Goal: Check status: Check status

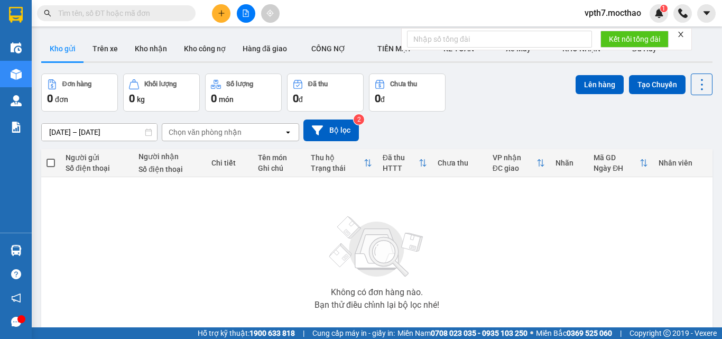
click at [237, 12] on button at bounding box center [246, 13] width 19 height 19
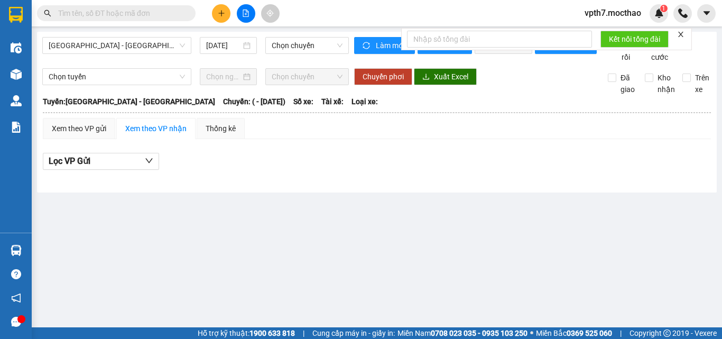
click at [122, 54] on div "[GEOGRAPHIC_DATA] - [GEOGRAPHIC_DATA] [DATE] Chọn chuyến" at bounding box center [195, 50] width 307 height 26
click at [130, 50] on span "[GEOGRAPHIC_DATA] - [GEOGRAPHIC_DATA]" at bounding box center [117, 46] width 136 height 16
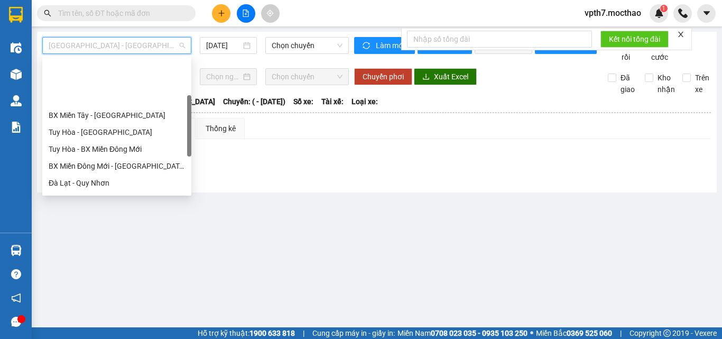
scroll to position [211, 0]
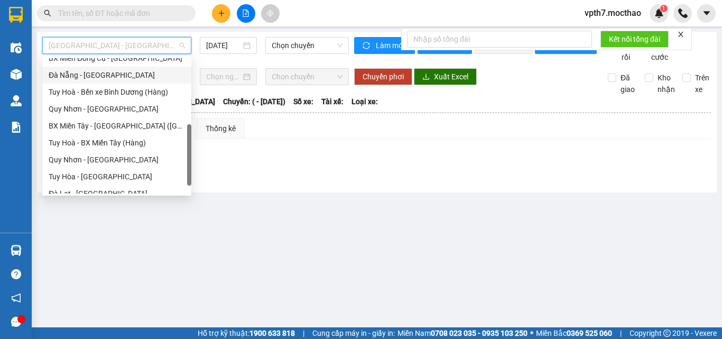
click at [88, 77] on div "Đà Nẵng - [GEOGRAPHIC_DATA]" at bounding box center [117, 75] width 136 height 12
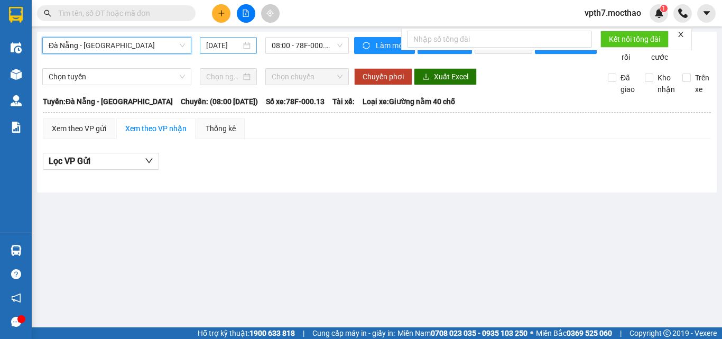
click at [232, 44] on input "[DATE]" at bounding box center [223, 46] width 35 height 12
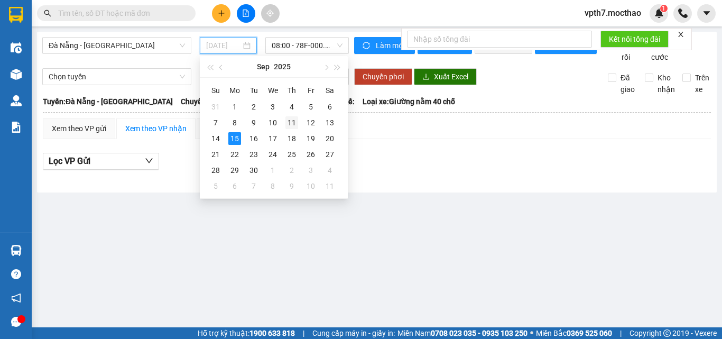
click at [295, 118] on div "11" at bounding box center [291, 122] width 13 height 13
type input "[DATE]"
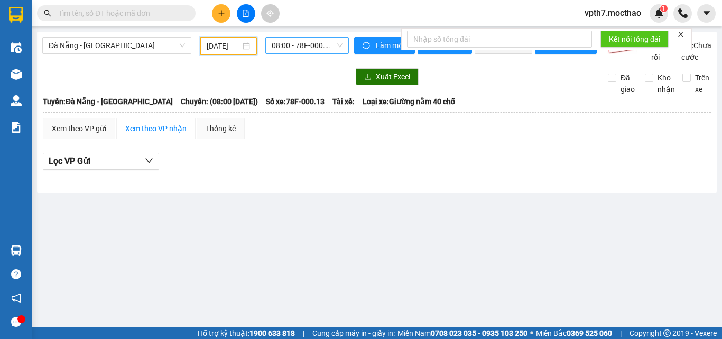
click at [302, 42] on span "08:00 - 78F-000.13" at bounding box center [307, 46] width 71 height 16
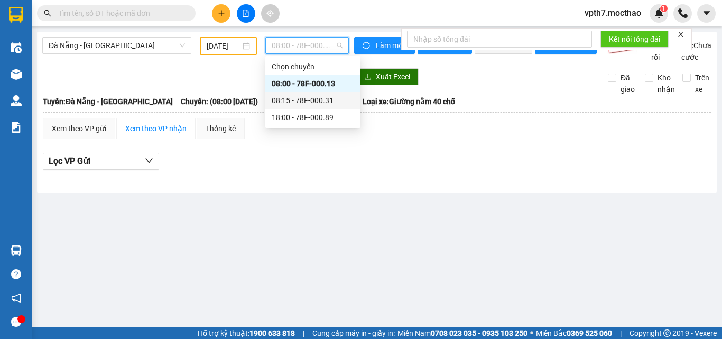
click at [298, 102] on div "08:15 - 78F-000.31" at bounding box center [313, 101] width 82 height 12
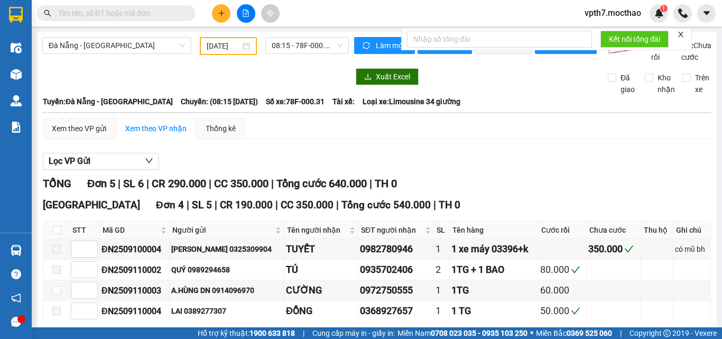
click at [302, 36] on div "[GEOGRAPHIC_DATA] - [GEOGRAPHIC_DATA] [DATE] 08:15 - 78F-000.31 Làm mới In phơi…" at bounding box center [377, 251] width 680 height 439
click at [299, 46] on span "08:15 - 78F-000.31" at bounding box center [307, 46] width 71 height 16
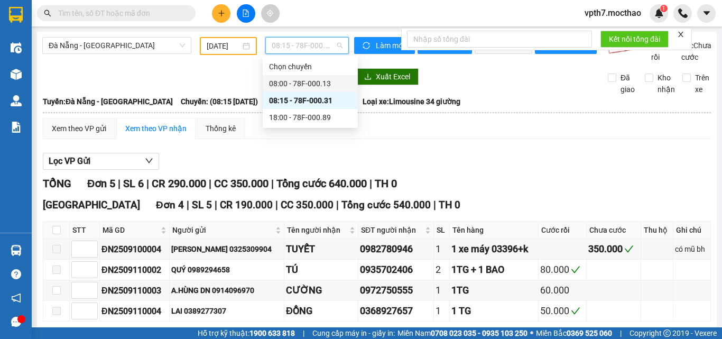
click at [199, 95] on div "Xuất Excel Đã giao Kho nhận Trên xe" at bounding box center [376, 81] width 669 height 27
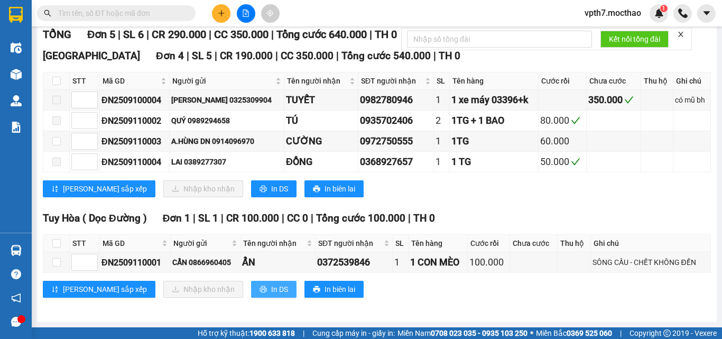
scroll to position [161, 0]
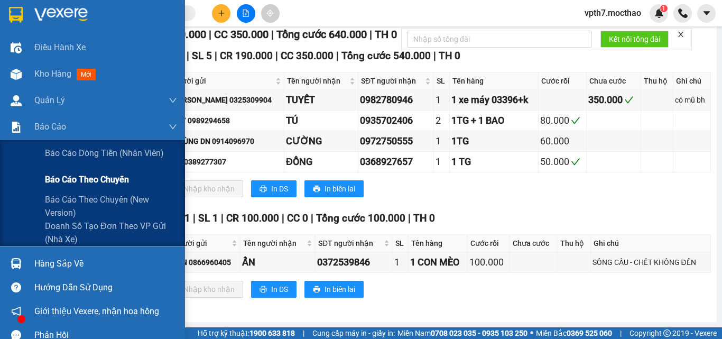
click at [68, 182] on span "Báo cáo theo chuyến" at bounding box center [87, 179] width 84 height 13
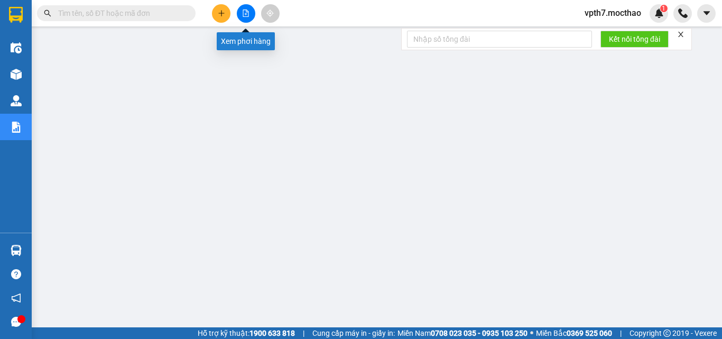
click at [244, 15] on icon "file-add" at bounding box center [245, 13] width 7 height 7
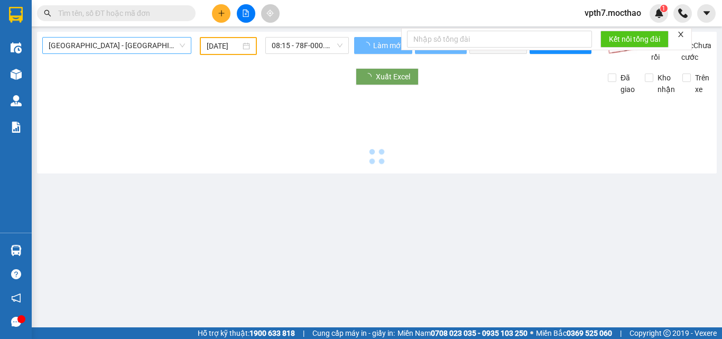
type input "[DATE]"
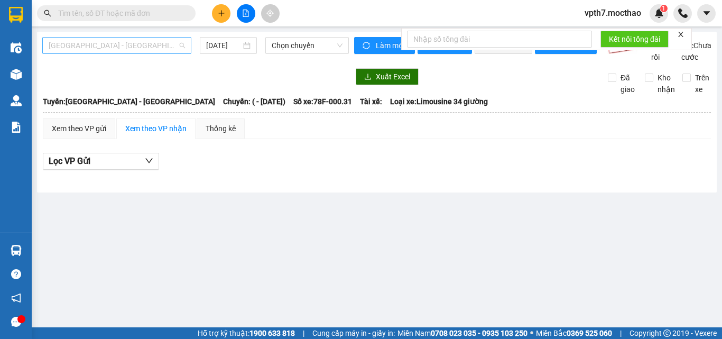
click at [126, 53] on div "[GEOGRAPHIC_DATA] - [GEOGRAPHIC_DATA]" at bounding box center [116, 45] width 149 height 17
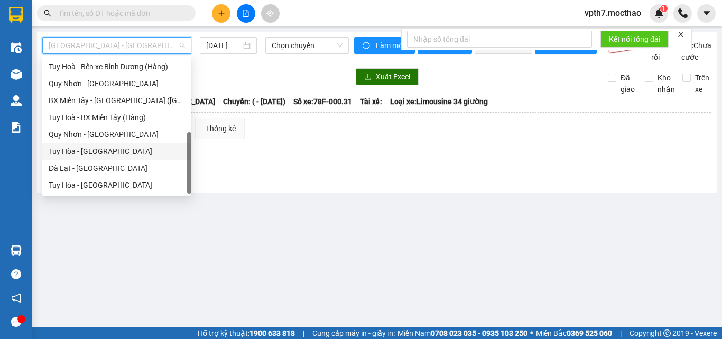
scroll to position [184, 0]
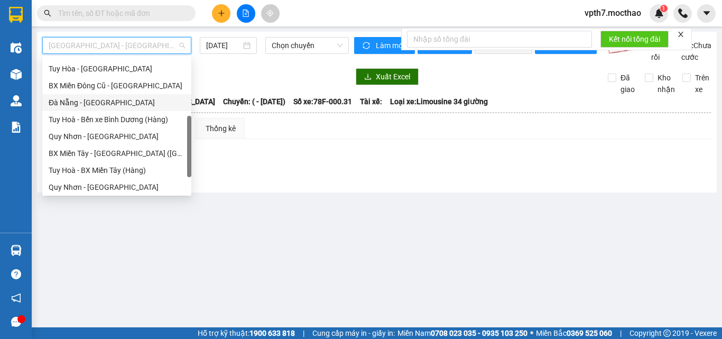
click at [108, 103] on div "Đà Nẵng - [GEOGRAPHIC_DATA]" at bounding box center [117, 103] width 136 height 12
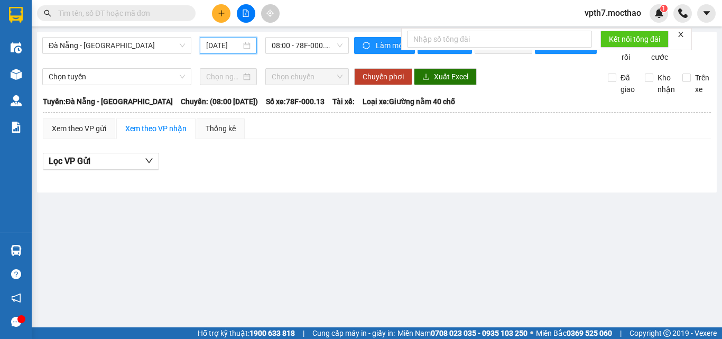
click at [225, 42] on input "[DATE]" at bounding box center [223, 46] width 35 height 12
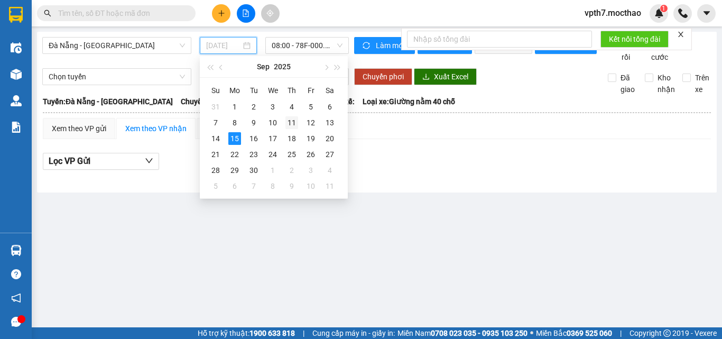
click at [295, 123] on div "11" at bounding box center [291, 122] width 13 height 13
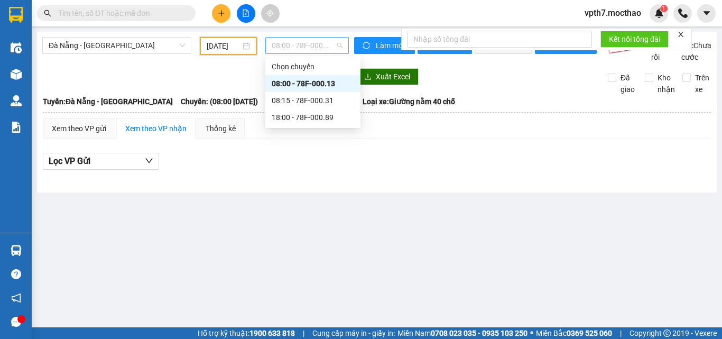
click at [305, 48] on span "08:00 - 78F-000.13" at bounding box center [307, 46] width 71 height 16
click at [322, 97] on div "08:15 - 78F-000.31" at bounding box center [313, 101] width 82 height 12
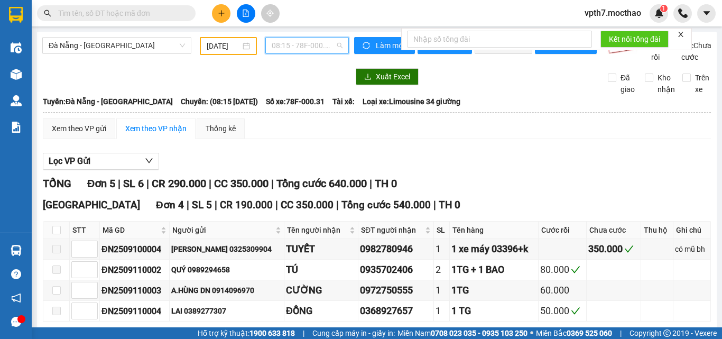
click at [307, 37] on div "08:15 - 78F-000.31" at bounding box center [307, 45] width 84 height 17
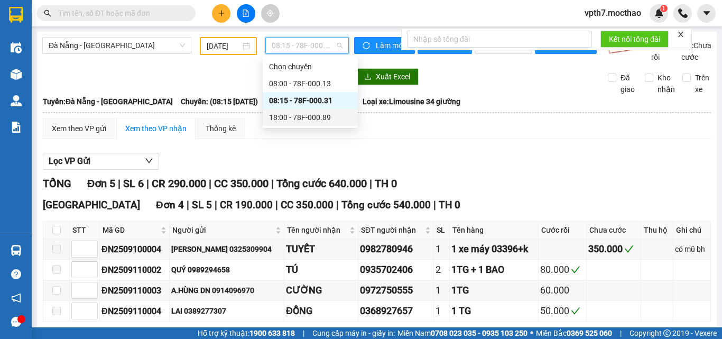
click at [303, 114] on div "18:00 - 78F-000.89" at bounding box center [310, 118] width 82 height 12
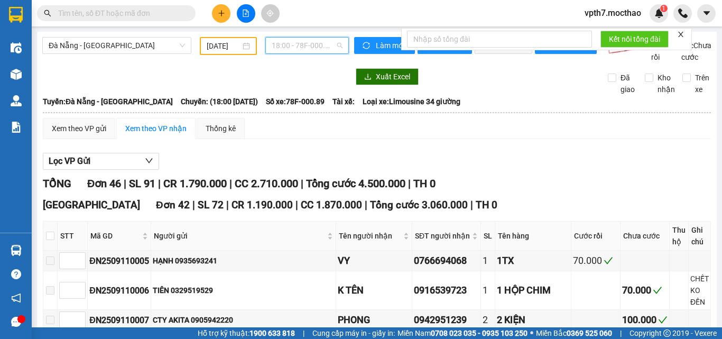
click at [296, 44] on span "18:00 - 78F-000.89" at bounding box center [307, 46] width 71 height 16
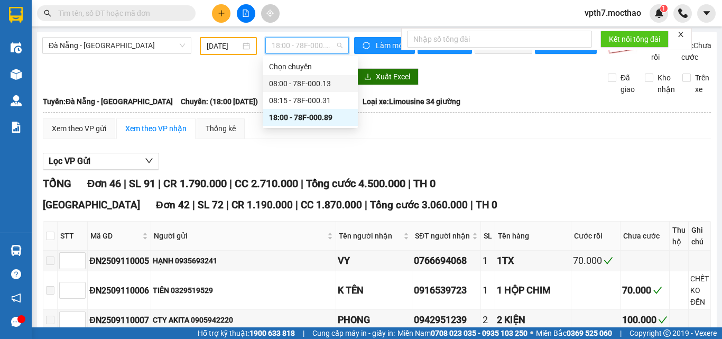
click at [302, 87] on div "08:00 - 78F-000.13" at bounding box center [310, 84] width 82 height 12
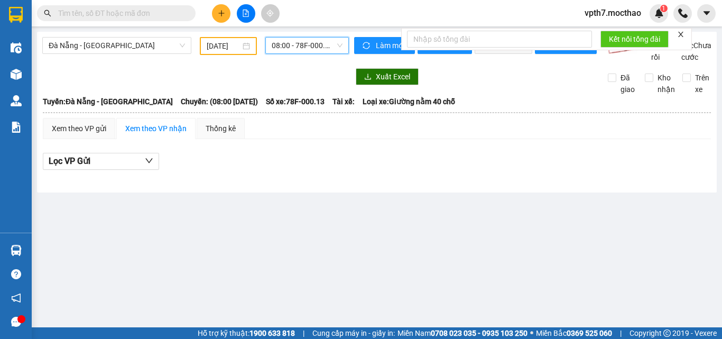
click at [302, 45] on span "08:00 - 78F-000.13" at bounding box center [307, 46] width 71 height 16
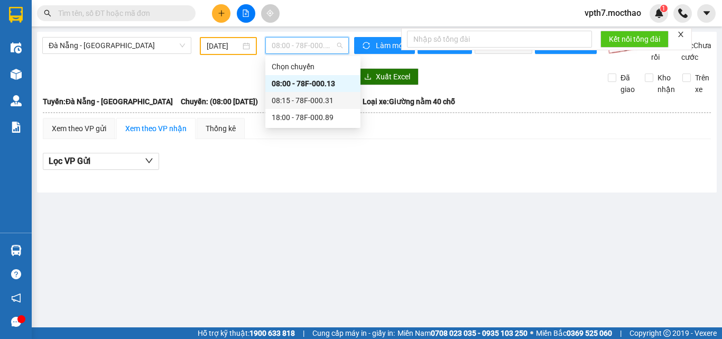
click at [308, 100] on div "08:15 - 78F-000.31" at bounding box center [313, 101] width 82 height 12
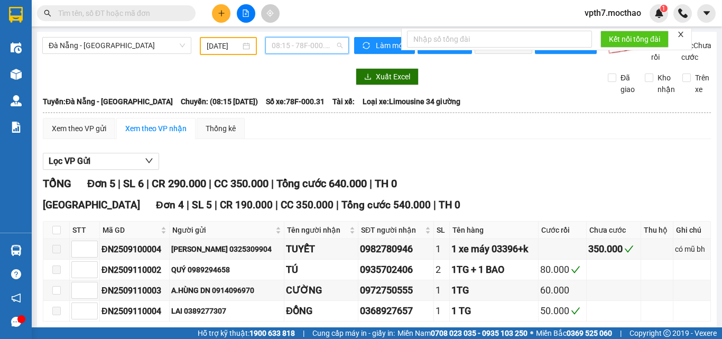
click at [319, 50] on span "08:15 - 78F-000.31" at bounding box center [307, 46] width 71 height 16
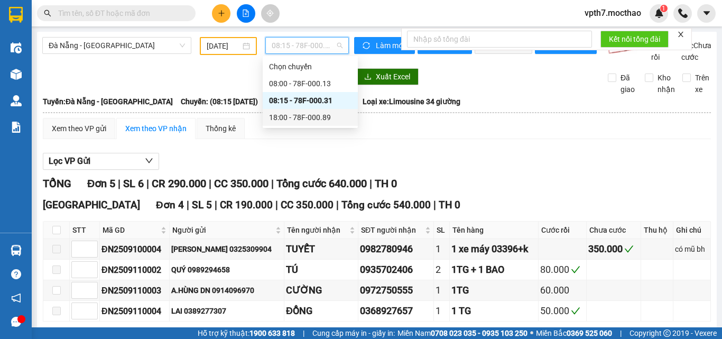
click at [318, 122] on div "18:00 - 78F-000.89" at bounding box center [310, 118] width 82 height 12
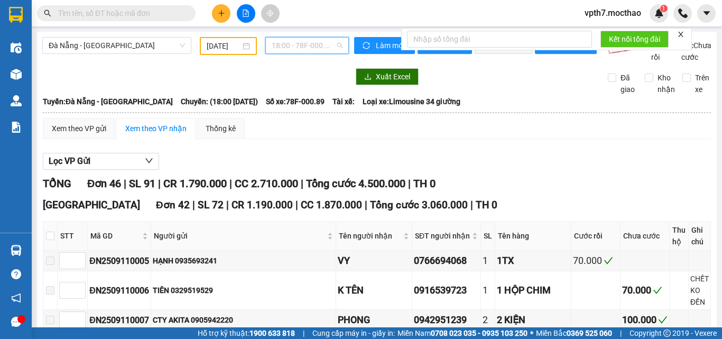
click at [272, 43] on span "18:00 - 78F-000.89" at bounding box center [307, 46] width 71 height 16
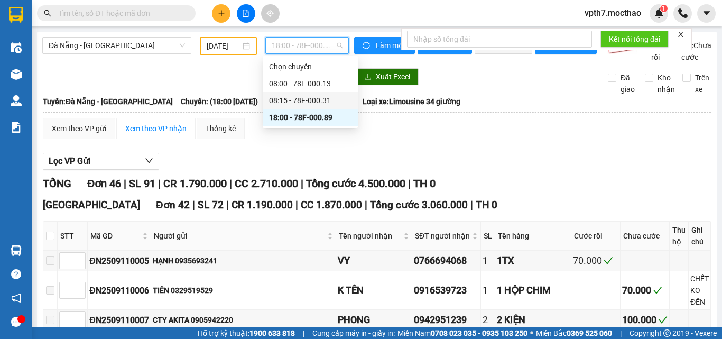
click at [293, 95] on div "08:15 - 78F-000.31" at bounding box center [310, 101] width 82 height 12
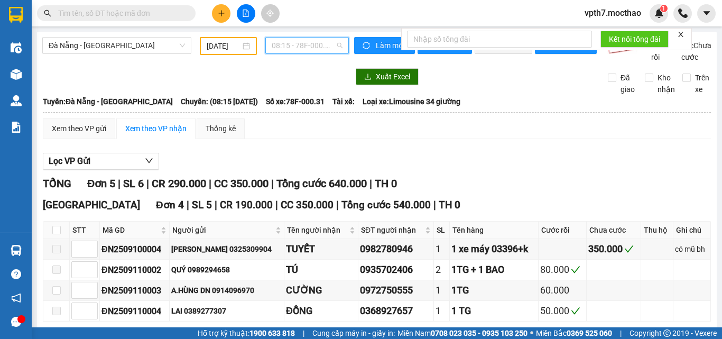
click at [284, 50] on span "08:15 - 78F-000.31" at bounding box center [307, 46] width 71 height 16
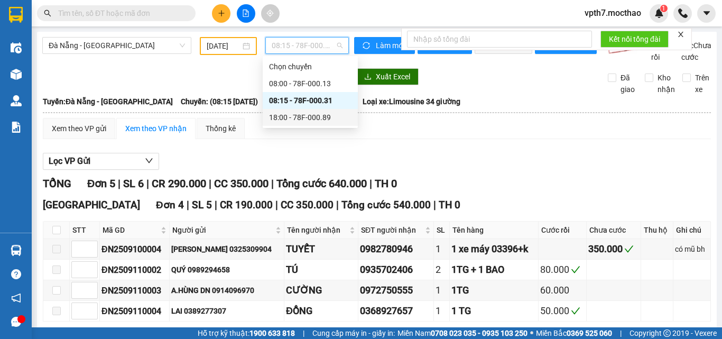
click at [321, 114] on div "18:00 - 78F-000.89" at bounding box center [310, 118] width 82 height 12
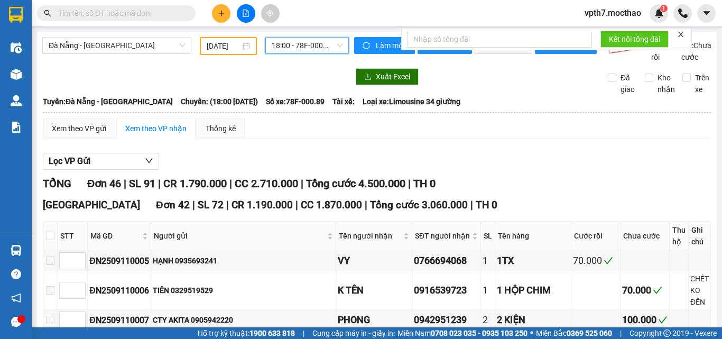
click at [220, 44] on input "[DATE]" at bounding box center [224, 46] width 34 height 12
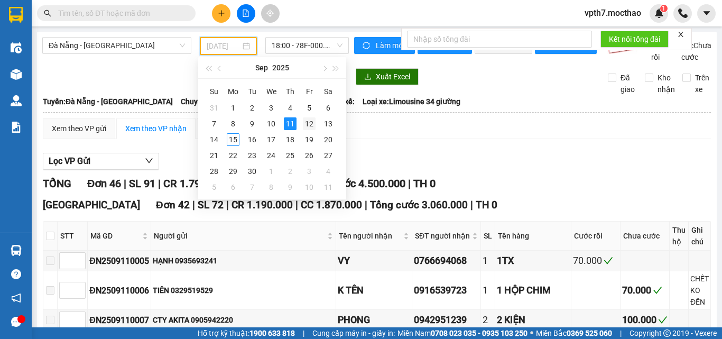
click at [309, 126] on div "12" at bounding box center [309, 123] width 13 height 13
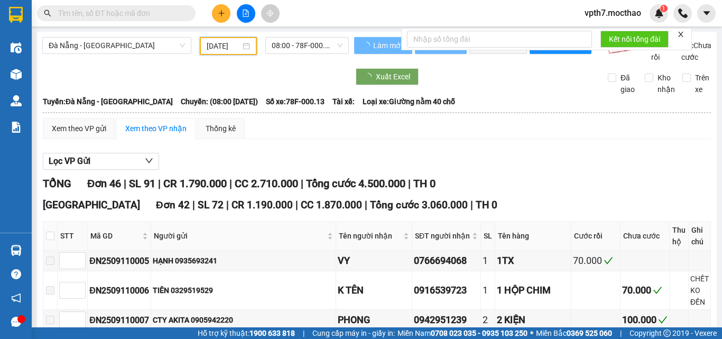
type input "[DATE]"
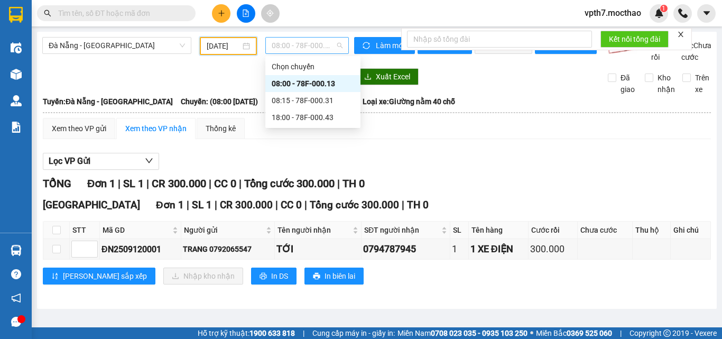
click at [312, 41] on span "08:00 - 78F-000.13" at bounding box center [307, 46] width 71 height 16
click at [308, 104] on div "08:15 - 78F-000.31" at bounding box center [313, 101] width 82 height 12
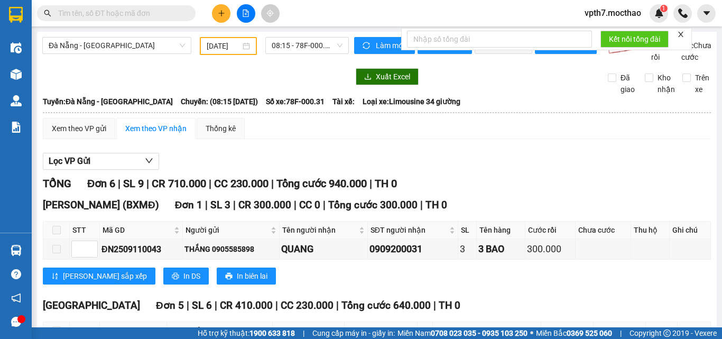
click at [144, 62] on div "[GEOGRAPHIC_DATA] - [GEOGRAPHIC_DATA] [DATE] 08:15 - 78F-000.31" at bounding box center [195, 50] width 307 height 26
click at [306, 43] on span "08:15 - 78F-000.31" at bounding box center [307, 46] width 71 height 16
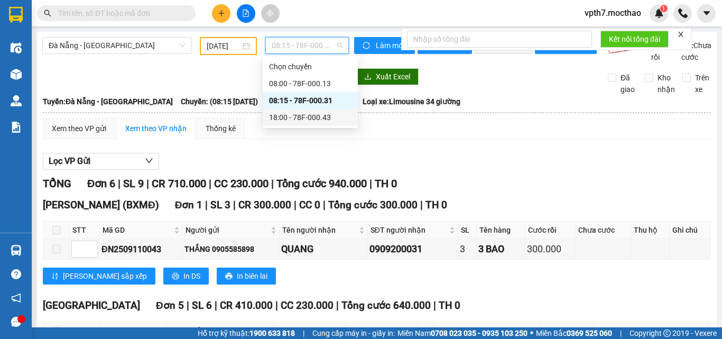
click at [522, 170] on div "Lọc VP Gửi" at bounding box center [377, 161] width 668 height 17
click at [314, 47] on span "08:15 - 78F-000.31" at bounding box center [307, 46] width 71 height 16
click at [321, 115] on div "18:00 - 78F-000.43" at bounding box center [310, 118] width 82 height 12
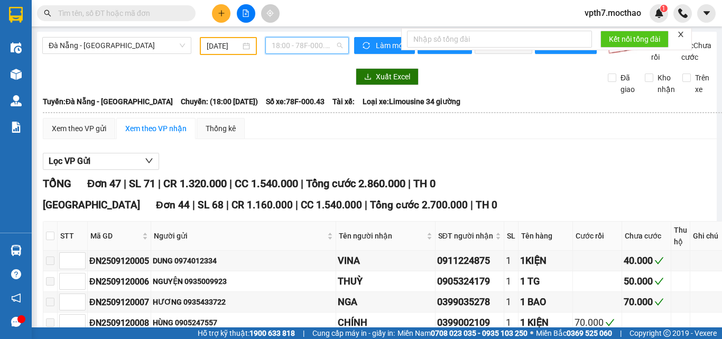
click at [294, 48] on span "18:00 - 78F-000.43" at bounding box center [307, 46] width 71 height 16
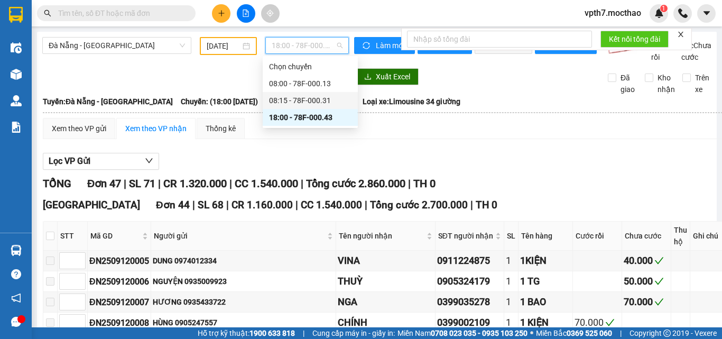
click at [336, 104] on div "08:15 - 78F-000.31" at bounding box center [310, 101] width 82 height 12
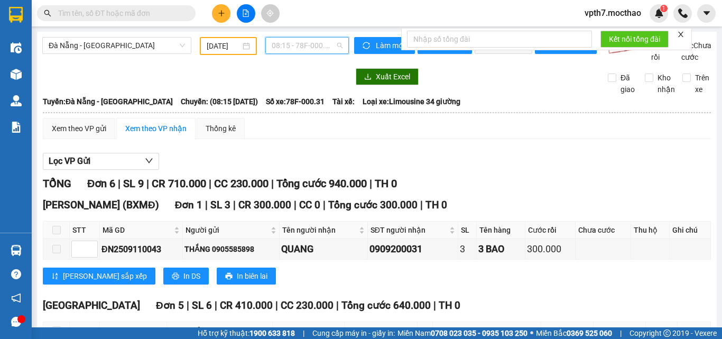
click at [319, 45] on span "08:15 - 78F-000.31" at bounding box center [307, 46] width 71 height 16
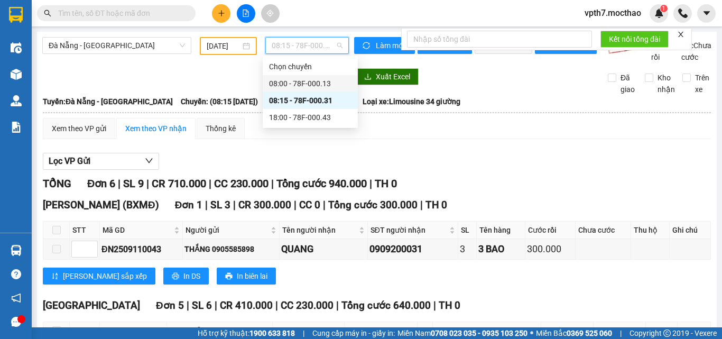
click at [300, 80] on div "08:00 - 78F-000.13" at bounding box center [310, 84] width 82 height 12
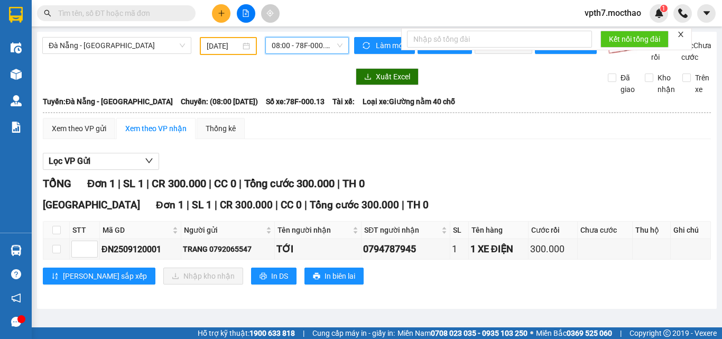
click at [309, 85] on div at bounding box center [195, 76] width 307 height 17
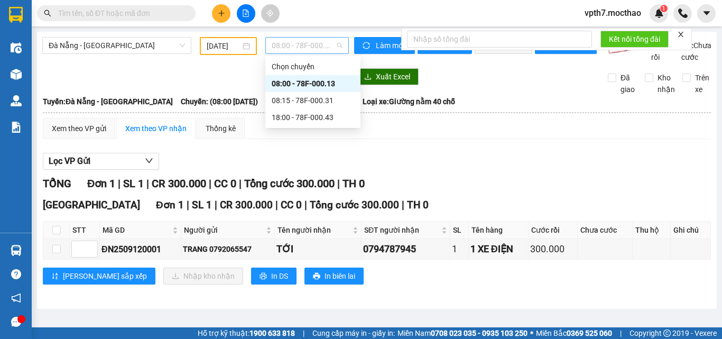
click at [286, 52] on span "08:00 - 78F-000.13" at bounding box center [307, 46] width 71 height 16
click at [306, 103] on div "08:15 - 78F-000.31" at bounding box center [313, 101] width 82 height 12
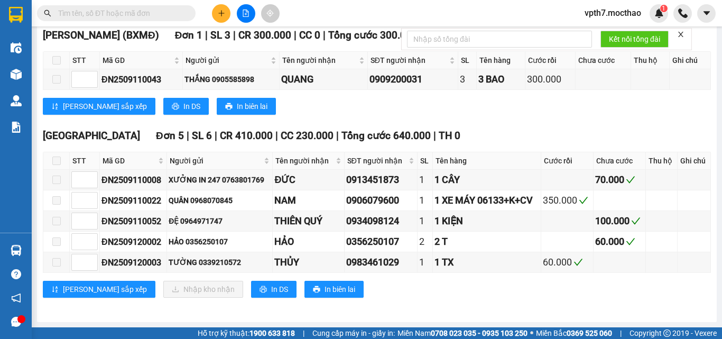
scroll to position [23, 0]
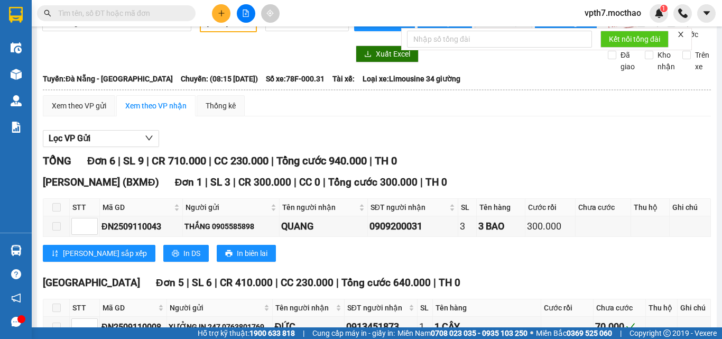
click at [142, 54] on div "[GEOGRAPHIC_DATA] - [GEOGRAPHIC_DATA] [DATE] 08:15 - 78F-000.31 Làm mới In phơi…" at bounding box center [377, 239] width 680 height 460
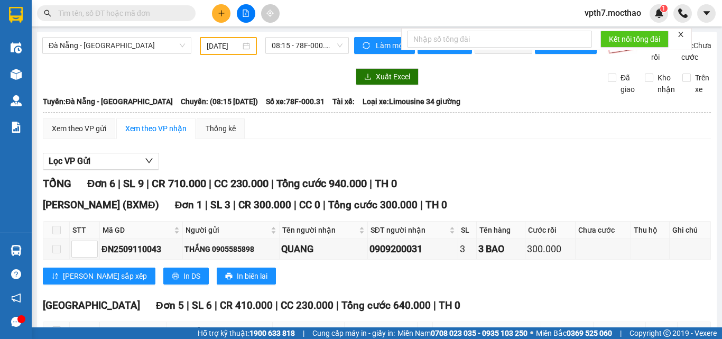
click at [151, 56] on div "[GEOGRAPHIC_DATA] - [GEOGRAPHIC_DATA] [DATE] 08:15 - 78F-000.31" at bounding box center [195, 50] width 307 height 26
click at [153, 45] on span "Đà Nẵng - [GEOGRAPHIC_DATA]" at bounding box center [117, 46] width 136 height 16
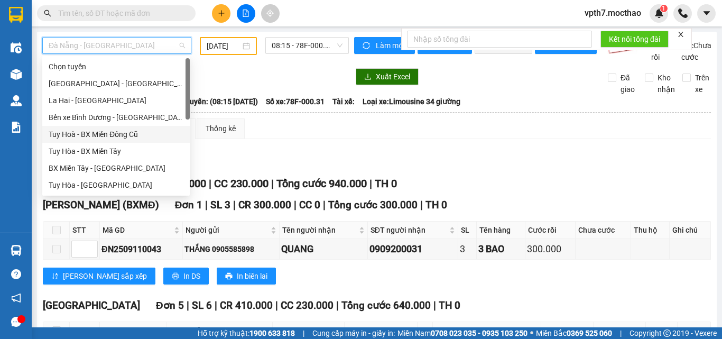
click at [113, 134] on div "Tuy Hoà - BX Miền Đông Cũ" at bounding box center [116, 134] width 135 height 12
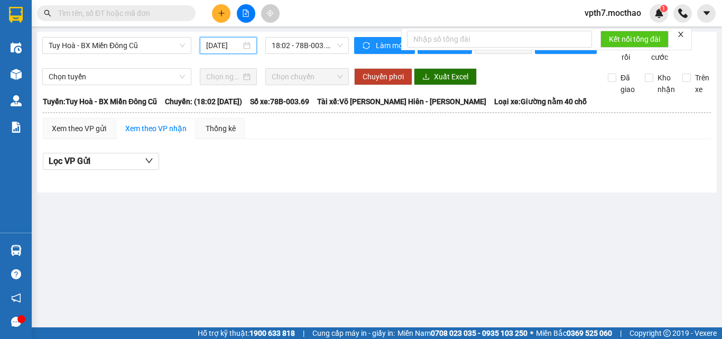
click at [224, 42] on input "[DATE]" at bounding box center [223, 46] width 35 height 12
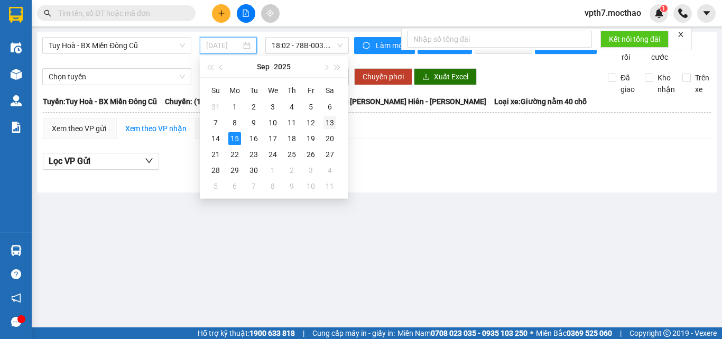
click at [335, 126] on div "13" at bounding box center [330, 122] width 13 height 13
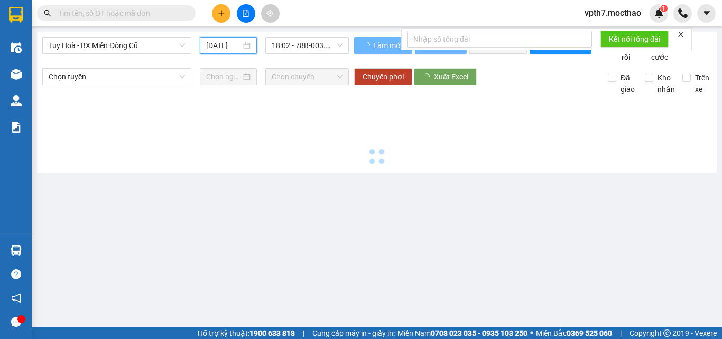
type input "[DATE]"
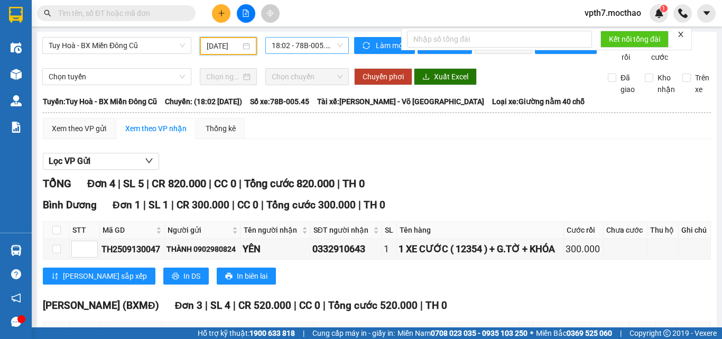
click at [308, 44] on span "18:02 - 78B-005.45" at bounding box center [307, 46] width 71 height 16
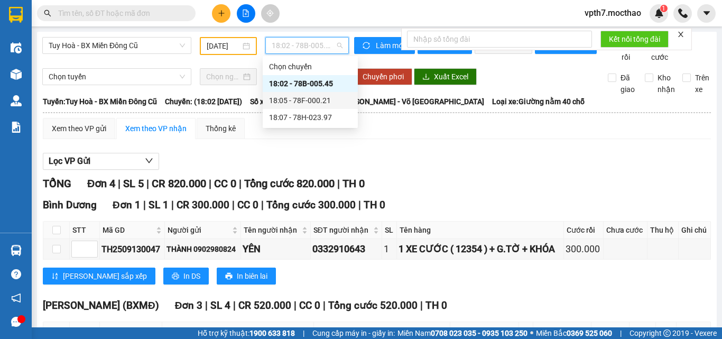
click at [312, 101] on div "18:05 - 78F-000.21" at bounding box center [310, 101] width 82 height 12
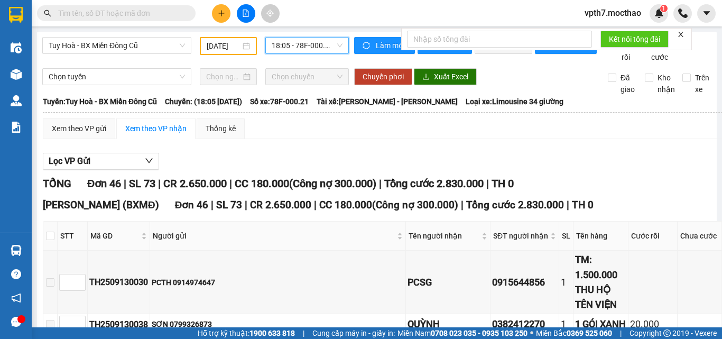
click at [274, 50] on span "18:05 - 78F-000.21" at bounding box center [307, 46] width 71 height 16
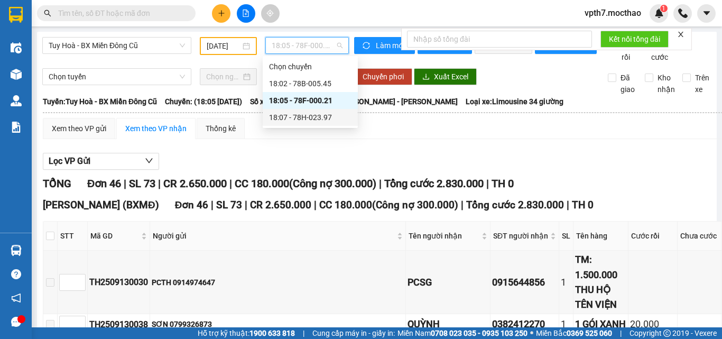
click at [311, 118] on div "18:07 - 78H-023.97" at bounding box center [310, 118] width 82 height 12
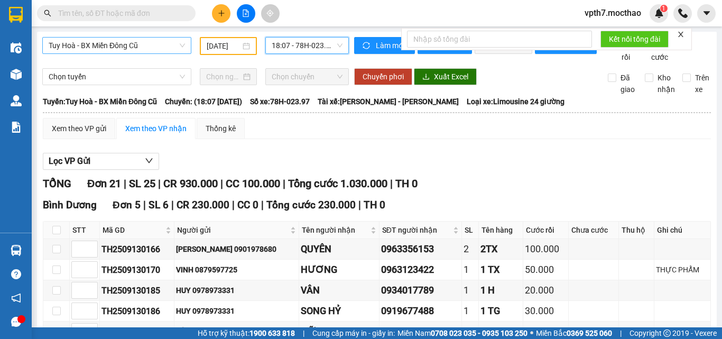
click at [149, 51] on span "Tuy Hoà - BX Miền Đông Cũ" at bounding box center [117, 46] width 136 height 16
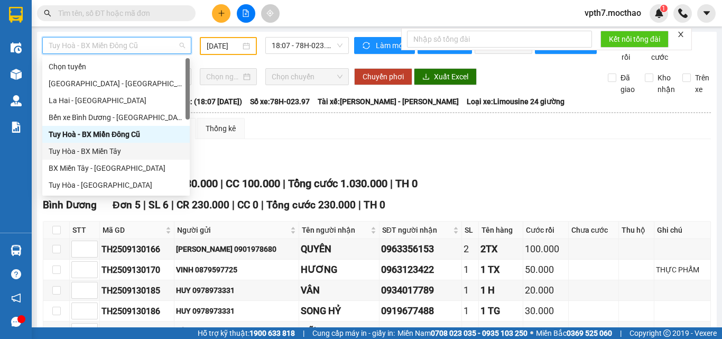
click at [114, 149] on div "Tuy Hòa - BX Miền Tây" at bounding box center [116, 151] width 135 height 12
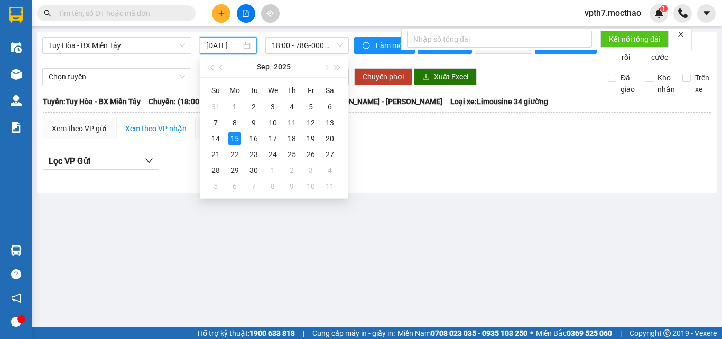
click at [226, 44] on input "[DATE]" at bounding box center [223, 46] width 35 height 12
click at [330, 127] on div "13" at bounding box center [330, 122] width 13 height 13
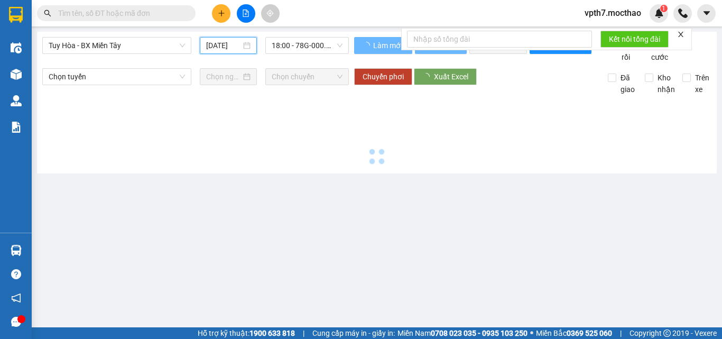
type input "[DATE]"
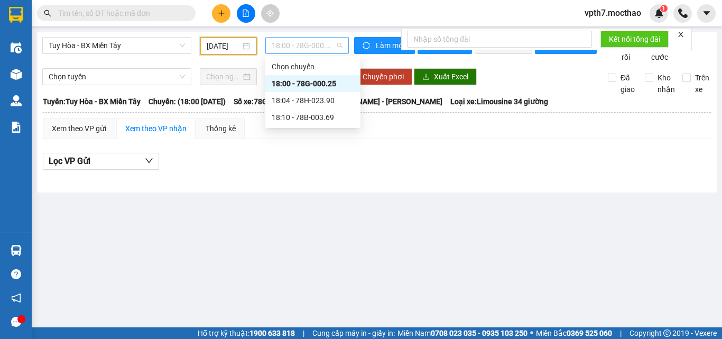
click at [302, 45] on span "18:00 - 78G-000.25" at bounding box center [307, 46] width 71 height 16
click at [312, 100] on div "18:04 - 78H-023.90" at bounding box center [313, 101] width 82 height 12
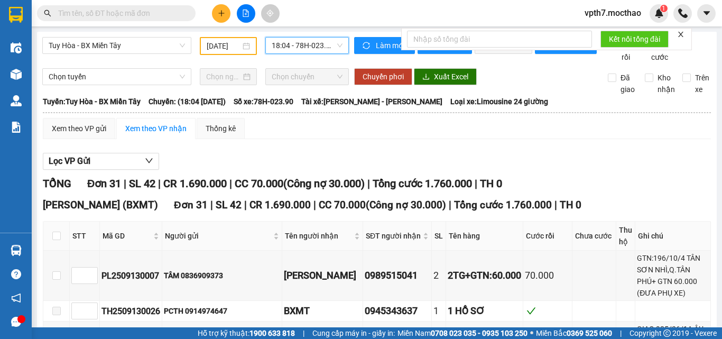
click at [306, 50] on span "18:04 - 78H-023.90" at bounding box center [307, 46] width 71 height 16
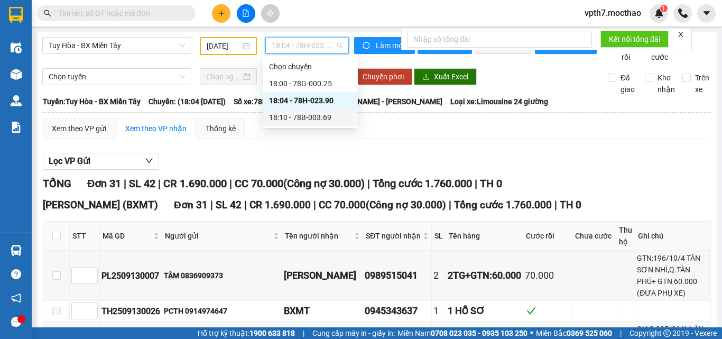
click at [312, 119] on div "18:10 - 78B-003.69" at bounding box center [310, 118] width 82 height 12
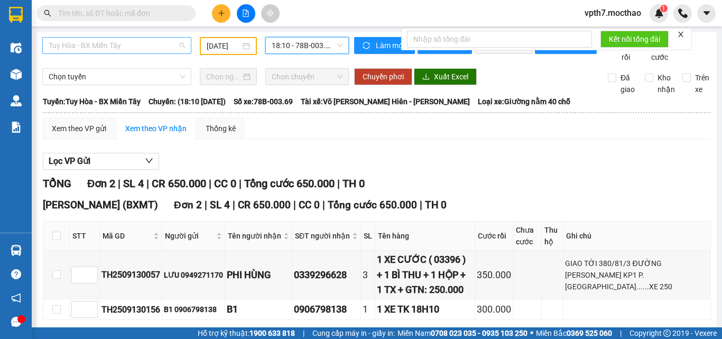
click at [127, 45] on span "Tuy Hòa - BX Miền Tây" at bounding box center [117, 46] width 136 height 16
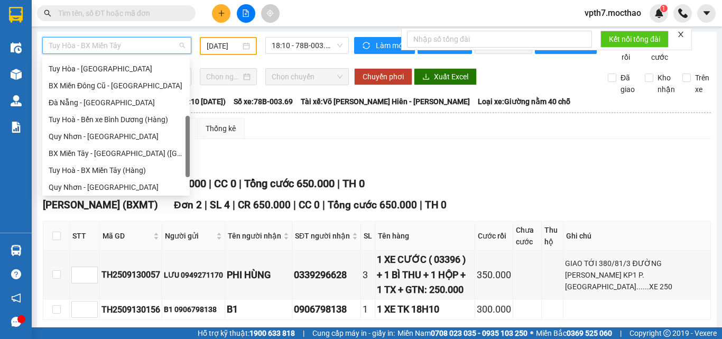
scroll to position [131, 0]
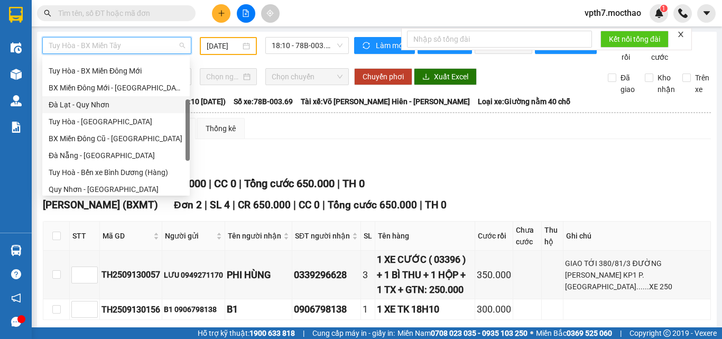
click at [91, 109] on div "Đà Lạt - Quy Nhơn" at bounding box center [116, 105] width 135 height 12
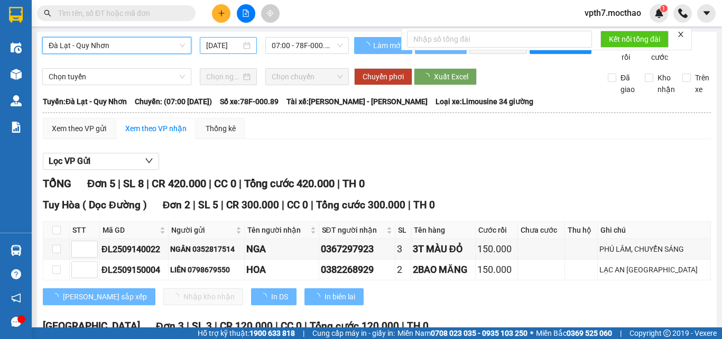
click at [214, 49] on input "[DATE]" at bounding box center [223, 46] width 35 height 12
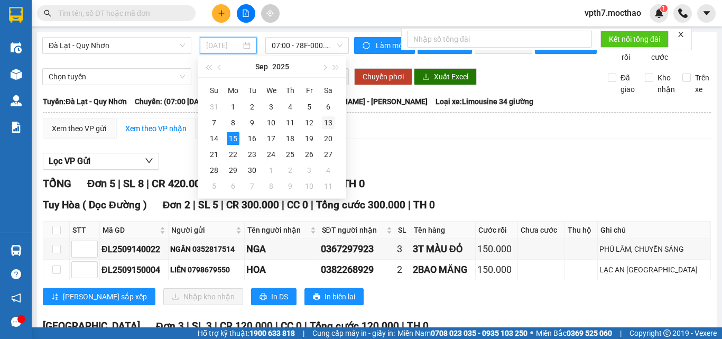
click at [324, 125] on div "13" at bounding box center [328, 122] width 13 height 13
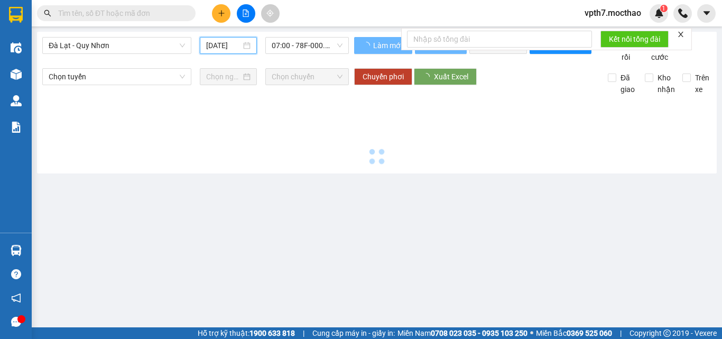
type input "[DATE]"
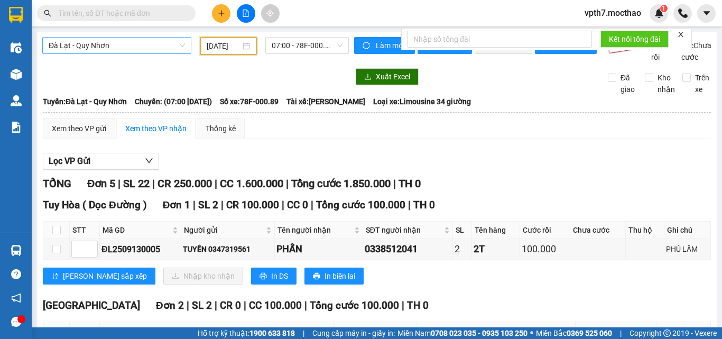
click at [118, 50] on span "Đà Lạt - Quy Nhơn" at bounding box center [117, 46] width 136 height 16
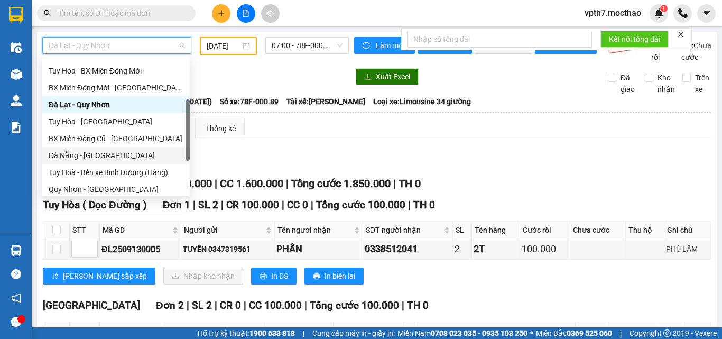
scroll to position [184, 0]
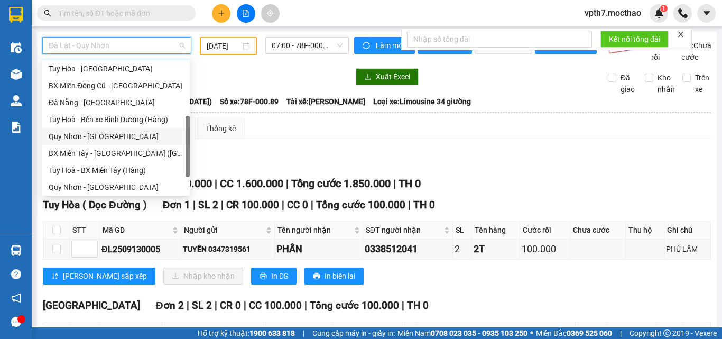
click at [80, 139] on div "Quy Nhơn - [GEOGRAPHIC_DATA]" at bounding box center [116, 137] width 135 height 12
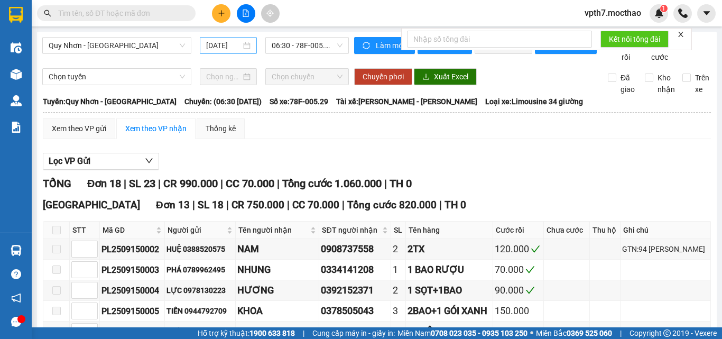
click at [213, 52] on div "[DATE]" at bounding box center [228, 45] width 57 height 17
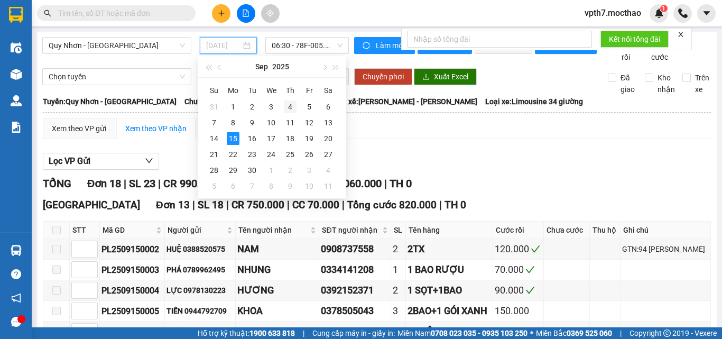
click at [293, 108] on div "4" at bounding box center [290, 106] width 13 height 13
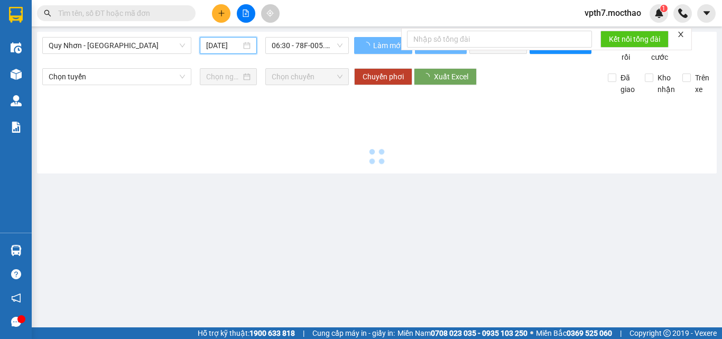
type input "[DATE]"
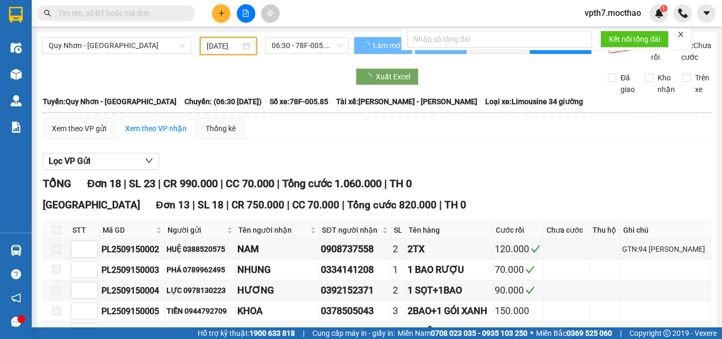
scroll to position [0, 3]
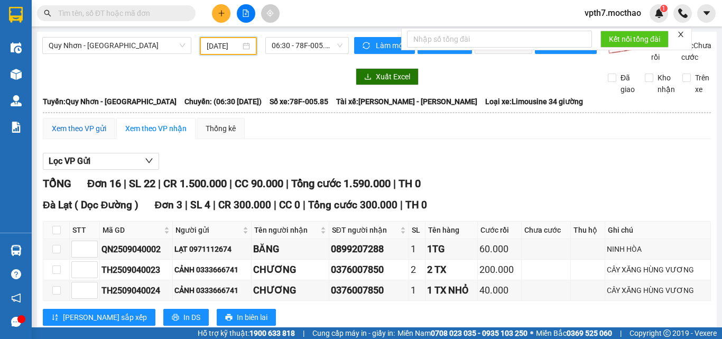
click at [101, 134] on div "Xem theo VP gửi" at bounding box center [79, 129] width 54 height 12
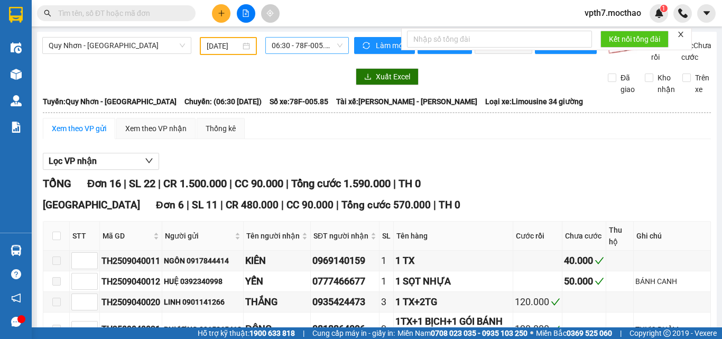
click at [317, 49] on span "06:30 - 78F-005.85" at bounding box center [307, 46] width 71 height 16
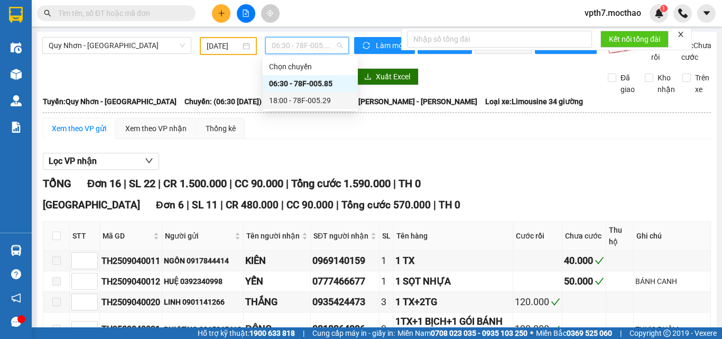
click at [322, 106] on div "18:00 - 78F-005.29" at bounding box center [310, 101] width 82 height 12
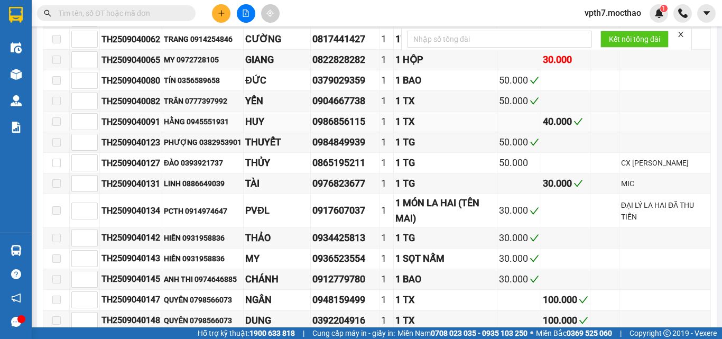
scroll to position [84, 0]
